Goal: Task Accomplishment & Management: Manage account settings

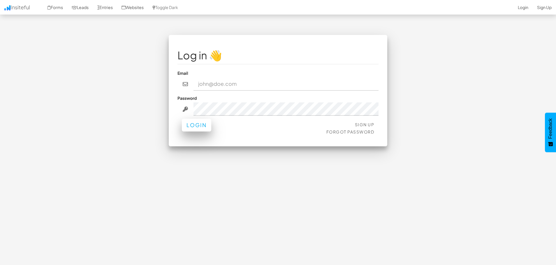
type input "[EMAIL_ADDRESS][DOMAIN_NAME]"
click at [195, 123] on button "Login" at bounding box center [196, 125] width 29 height 13
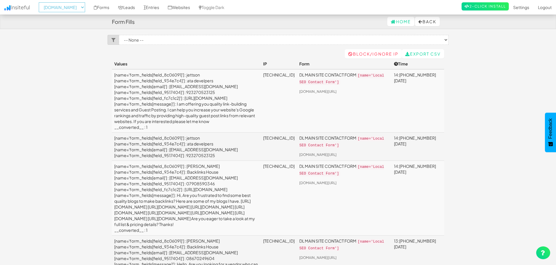
click at [82, 10] on select "-- None -- aeoagency.co.uk seoagencyscotland.com digital-landscope.com" at bounding box center [62, 7] width 46 height 10
select select "2519"
click at [40, 2] on select "-- None -- aeoagency.co.uk seoagencyscotland.com digital-landscope.com" at bounding box center [62, 7] width 46 height 10
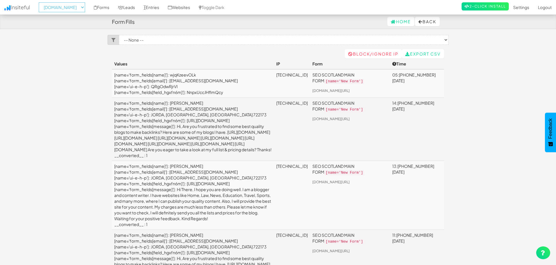
click at [80, 8] on select "-- None -- aeoagency.co.uk seoagencyscotland.com digital-landscope.com" at bounding box center [62, 7] width 46 height 10
select select "2520"
click at [40, 2] on select "-- None -- aeoagency.co.uk seoagencyscotland.com digital-landscope.com" at bounding box center [62, 7] width 46 height 10
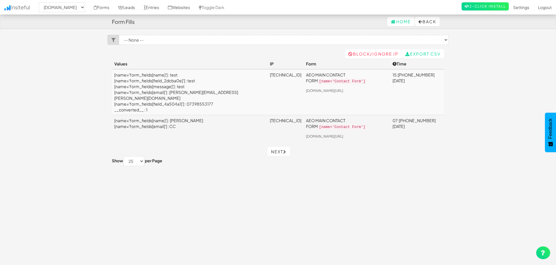
select select "2520"
click at [511, 6] on link "Settings" at bounding box center [521, 7] width 25 height 15
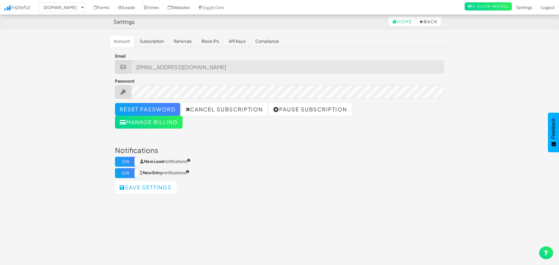
select select "2520"
click at [145, 43] on link "Subscription" at bounding box center [149, 41] width 33 height 12
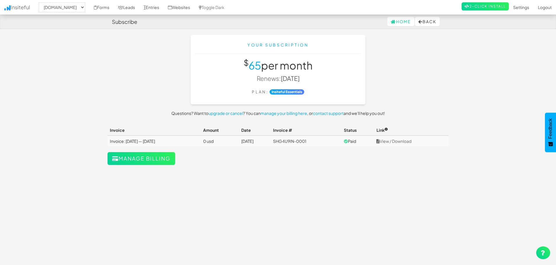
select select "2520"
click at [143, 154] on button "Manage billing" at bounding box center [141, 158] width 68 height 13
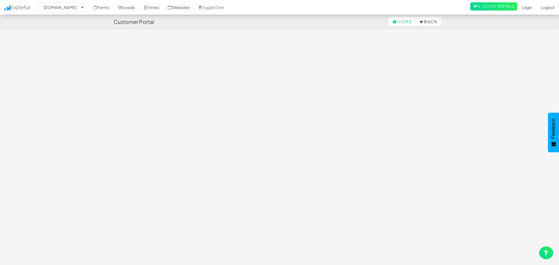
select select "2520"
